Goal: Find specific page/section: Find specific page/section

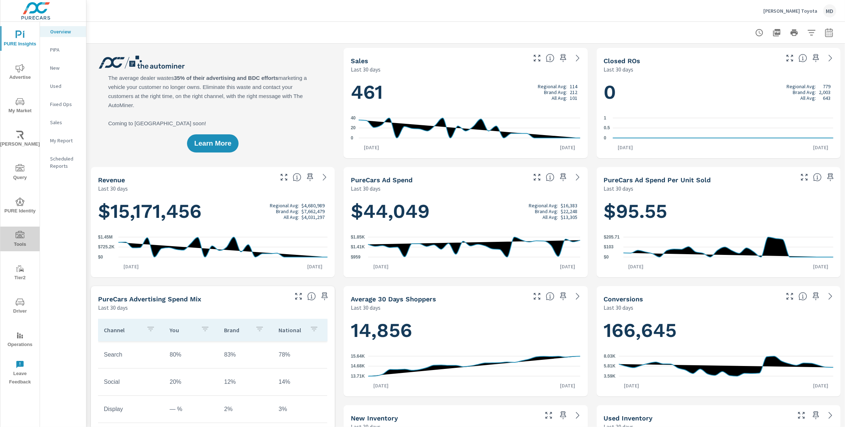
click at [19, 235] on icon "nav menu" at bounding box center [20, 235] width 9 height 9
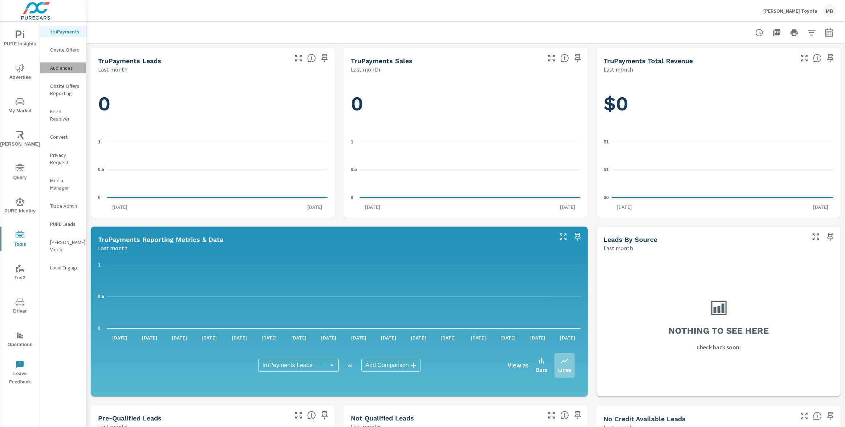
click at [63, 65] on p "Audiences" at bounding box center [65, 67] width 30 height 7
